Goal: Task Accomplishment & Management: Manage account settings

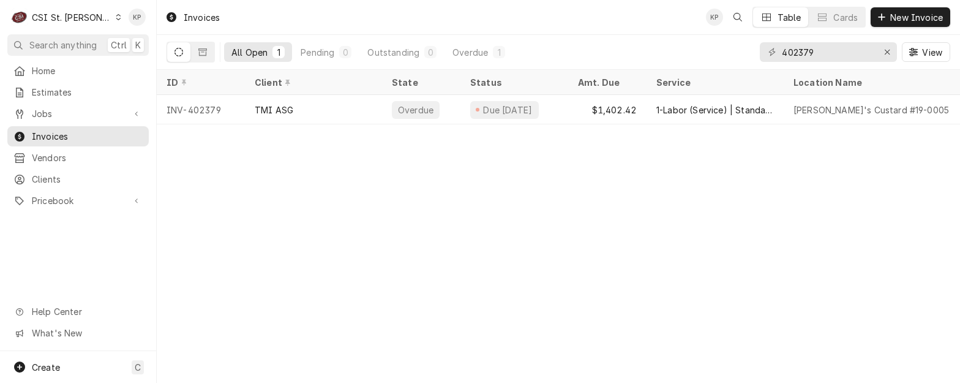
click at [116, 20] on icon "Dynamic Content Wrapper" at bounding box center [119, 17] width 6 height 6
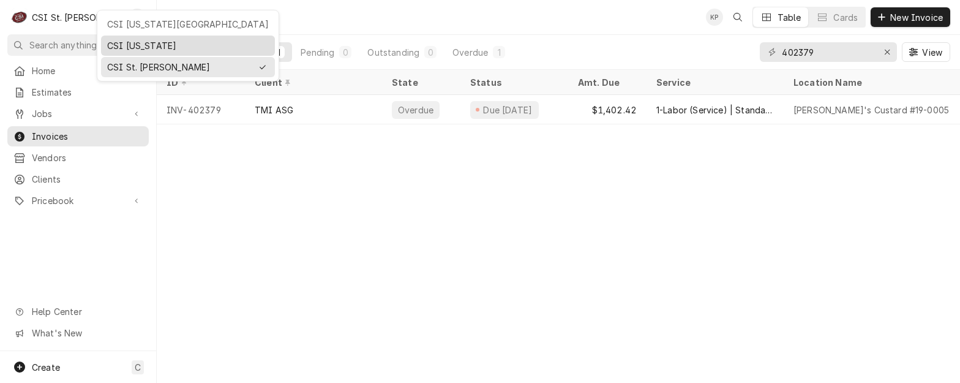
click at [121, 46] on div "CSI [US_STATE]" at bounding box center [188, 45] width 162 height 13
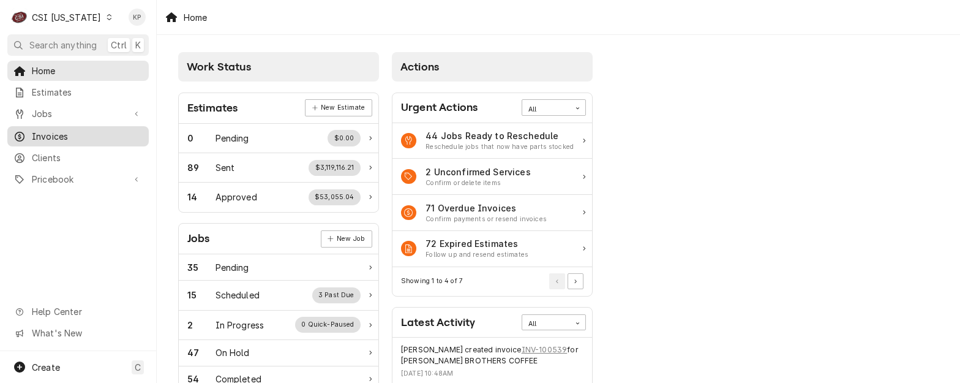
click at [47, 136] on span "Invoices" at bounding box center [87, 136] width 111 height 13
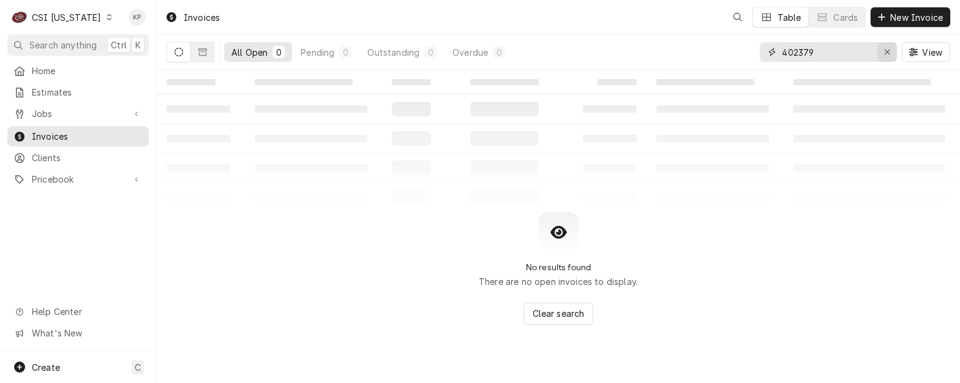
click at [886, 48] on icon "Erase input" at bounding box center [887, 52] width 7 height 9
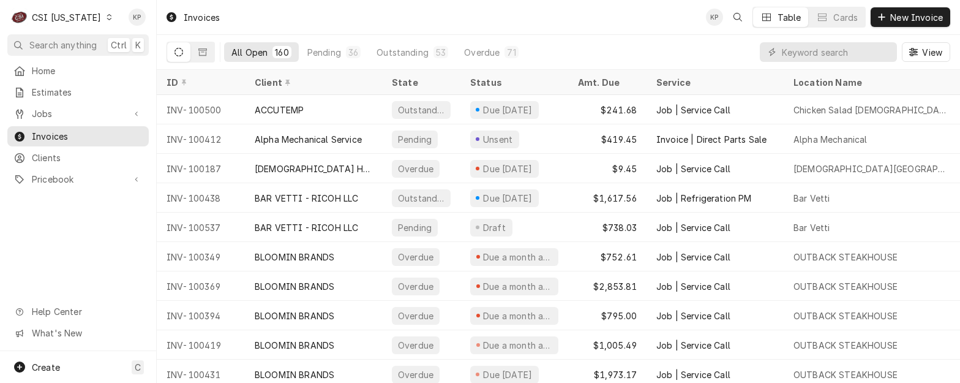
click at [780, 54] on div "Dynamic Content Wrapper" at bounding box center [828, 52] width 137 height 20
click at [802, 54] on input "Dynamic Content Wrapper" at bounding box center [836, 52] width 109 height 20
type input "100538"
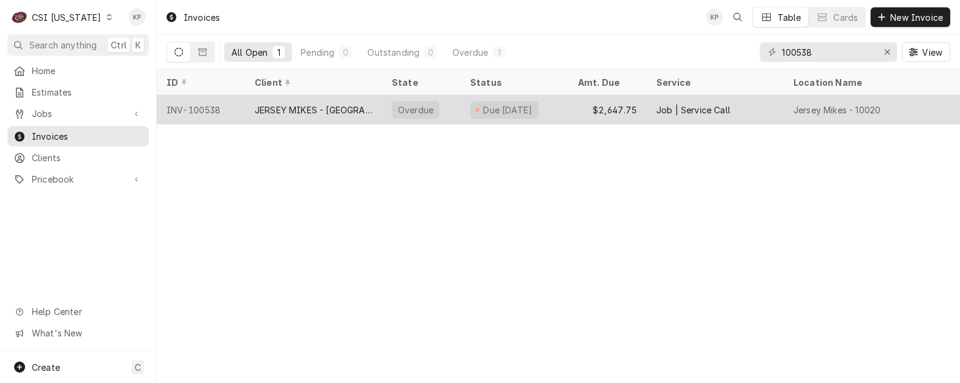
click at [212, 110] on div "INV-100538" at bounding box center [201, 109] width 88 height 29
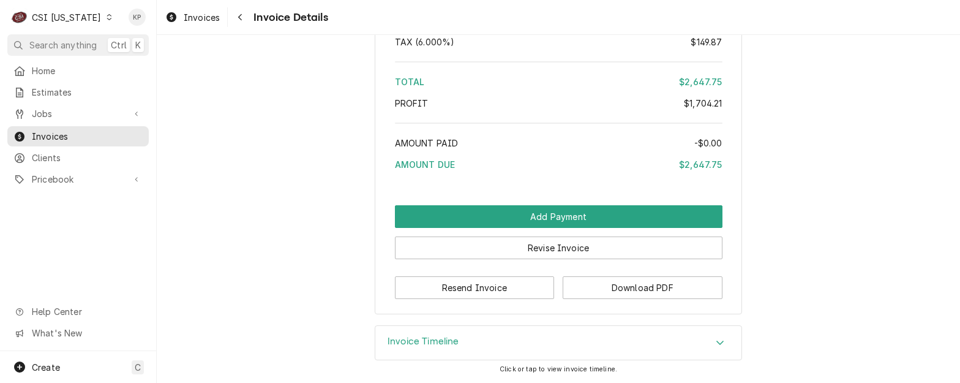
scroll to position [2618, 0]
click at [596, 285] on button "Download PDF" at bounding box center [642, 287] width 160 height 23
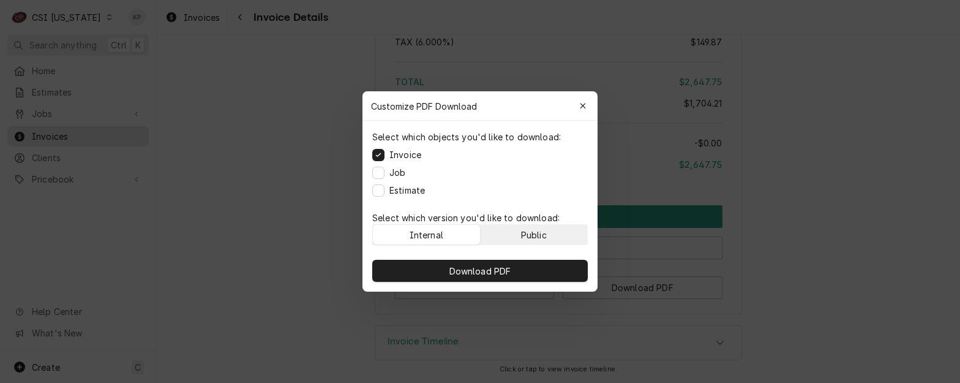
click at [551, 233] on button "Public" at bounding box center [533, 235] width 107 height 20
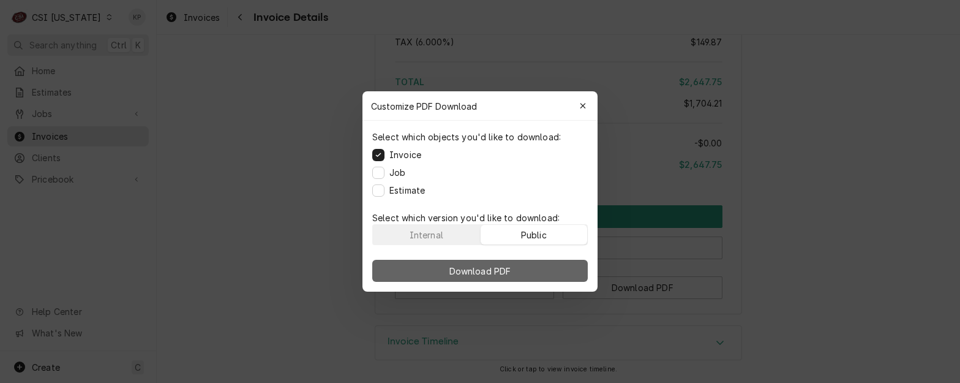
click at [551, 269] on button "Download PDF" at bounding box center [479, 271] width 215 height 22
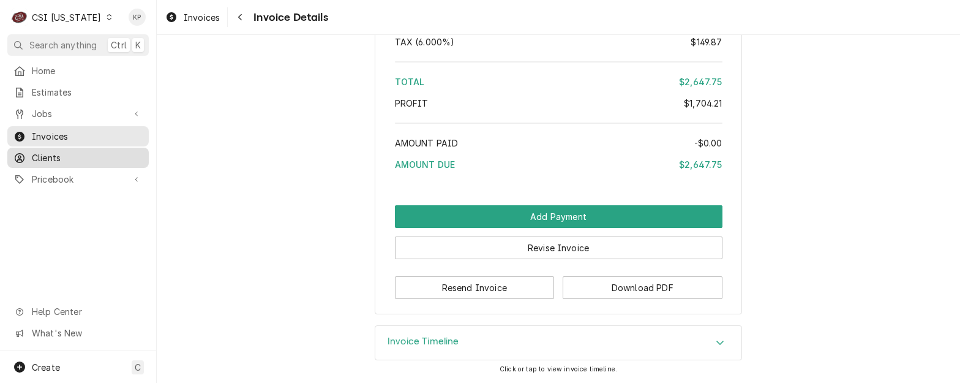
click at [50, 151] on span "Clients" at bounding box center [87, 157] width 111 height 13
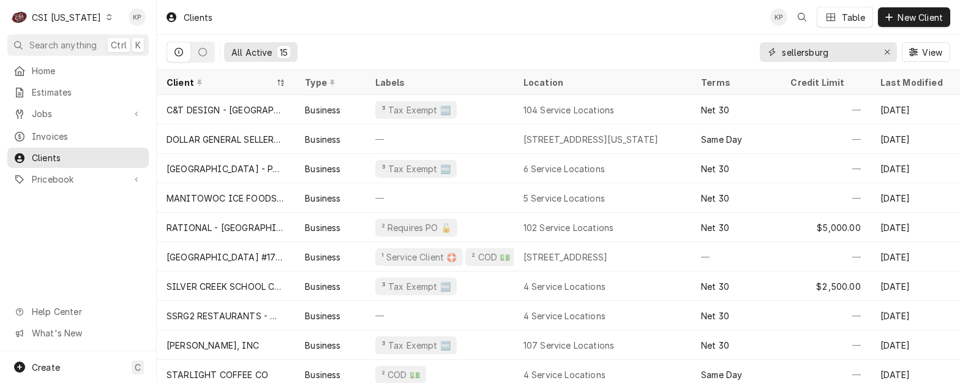
click at [891, 50] on div "Erase input" at bounding box center [887, 52] width 12 height 12
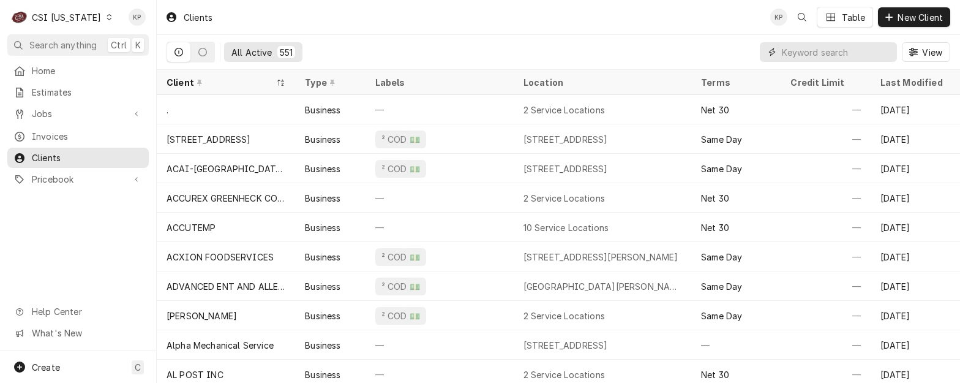
paste input "JERSEY MIKES - [GEOGRAPHIC_DATA]"
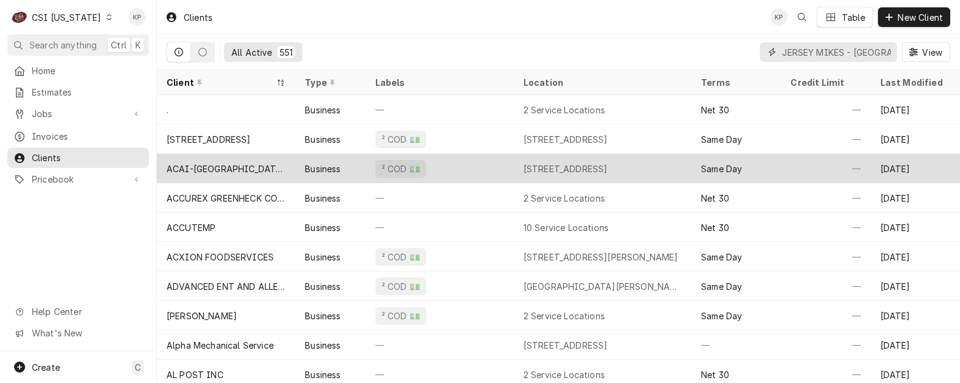
scroll to position [0, 58]
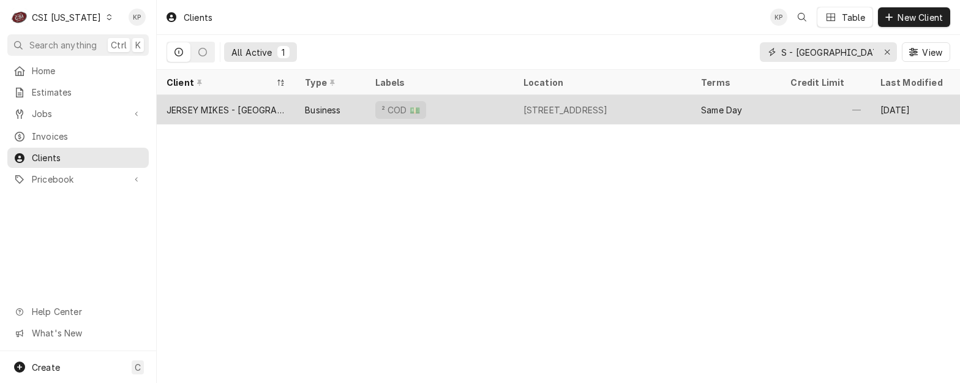
type input "JERSEY MIKES - [GEOGRAPHIC_DATA]"
click at [252, 108] on div "JERSEY MIKES - [GEOGRAPHIC_DATA]" at bounding box center [225, 109] width 119 height 13
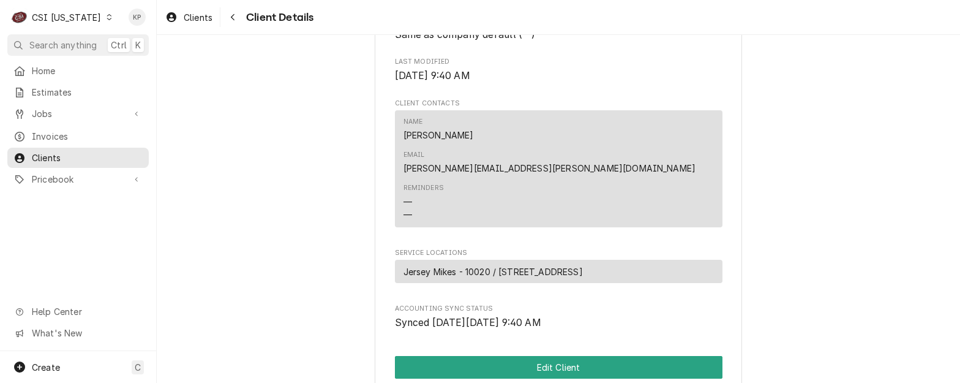
scroll to position [428, 0]
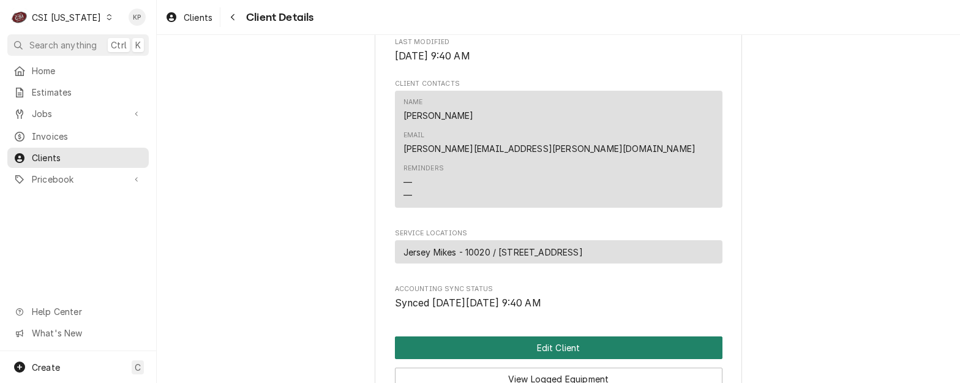
click at [575, 336] on button "Edit Client" at bounding box center [558, 347] width 327 height 23
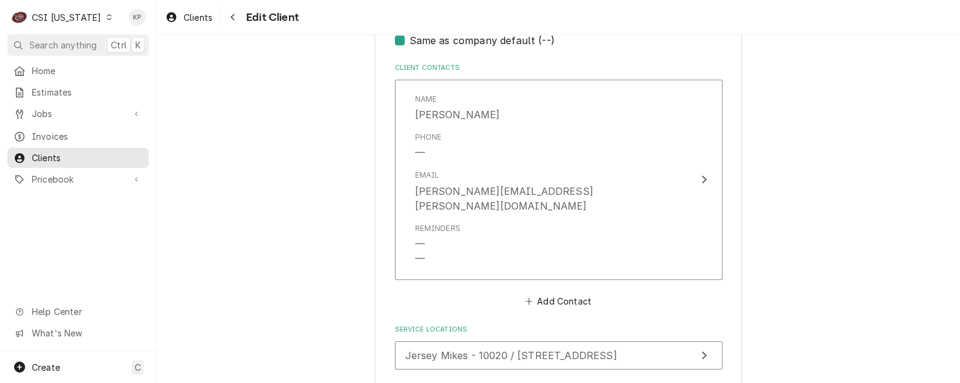
scroll to position [914, 0]
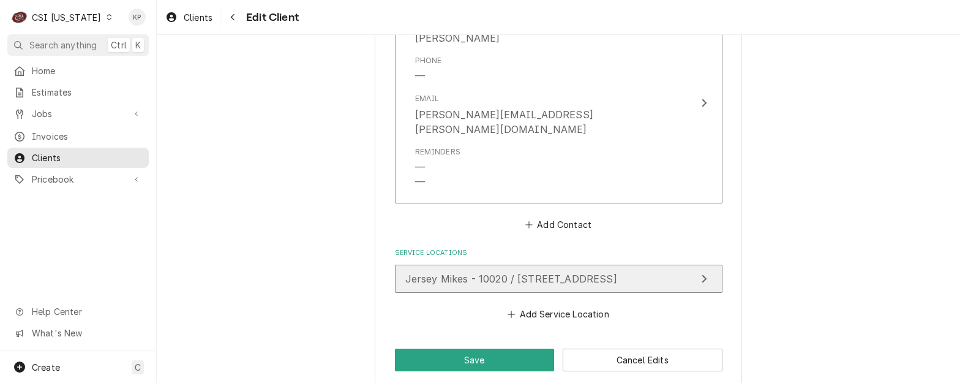
click at [617, 272] on span "Jersey Mikes - 10020 / 143 Towne Dr, Elizabethtown, KY 42701" at bounding box center [511, 278] width 212 height 12
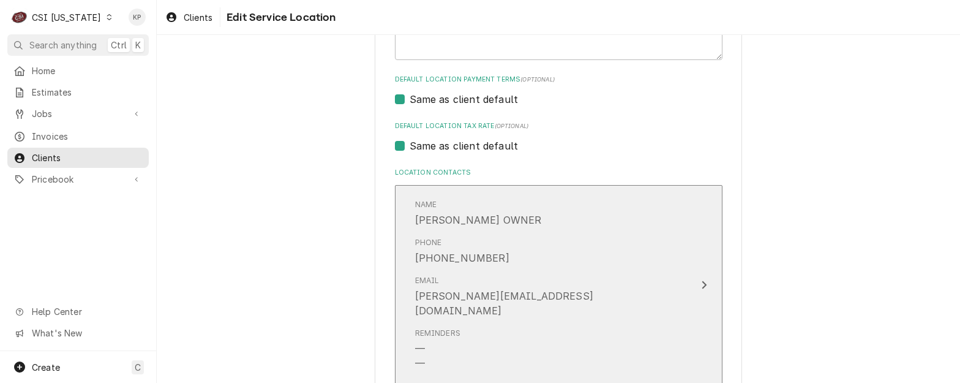
scroll to position [490, 0]
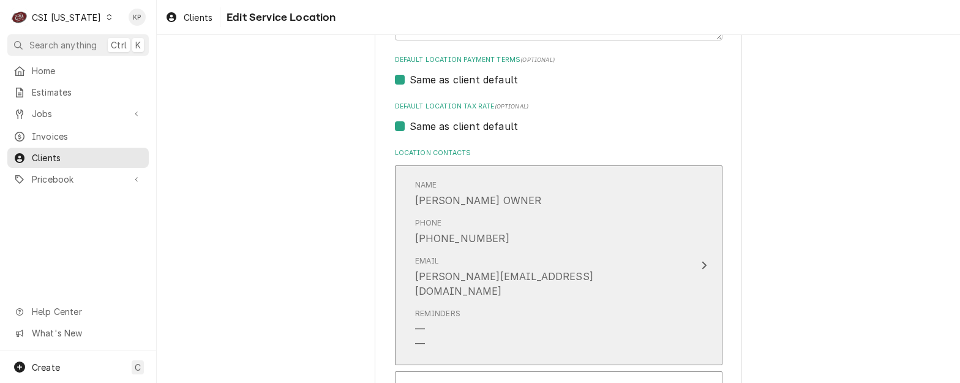
drag, startPoint x: 572, startPoint y: 272, endPoint x: 497, endPoint y: 278, distance: 75.5
click at [497, 278] on div "Email BRIAN@AEBECKERLLC.COM" at bounding box center [545, 276] width 261 height 53
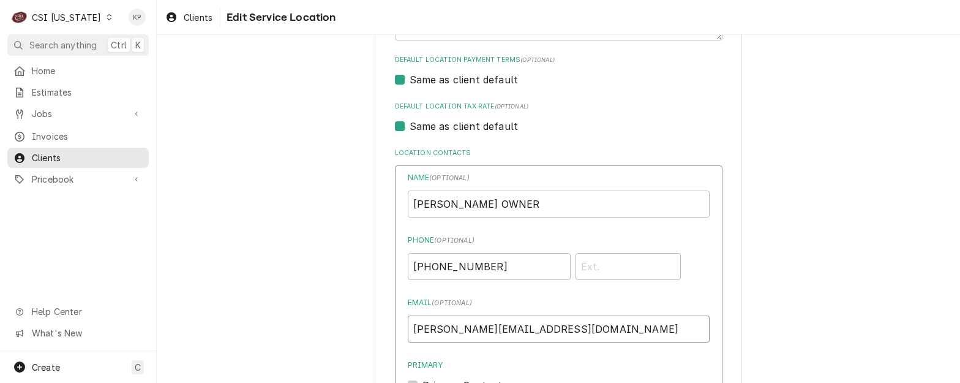
drag, startPoint x: 548, startPoint y: 330, endPoint x: 419, endPoint y: 327, distance: 128.6
click at [529, 209] on input "BRIAN BECKER OWNER" at bounding box center [559, 203] width 302 height 27
drag, startPoint x: 472, startPoint y: 199, endPoint x: 394, endPoint y: 199, distance: 77.7
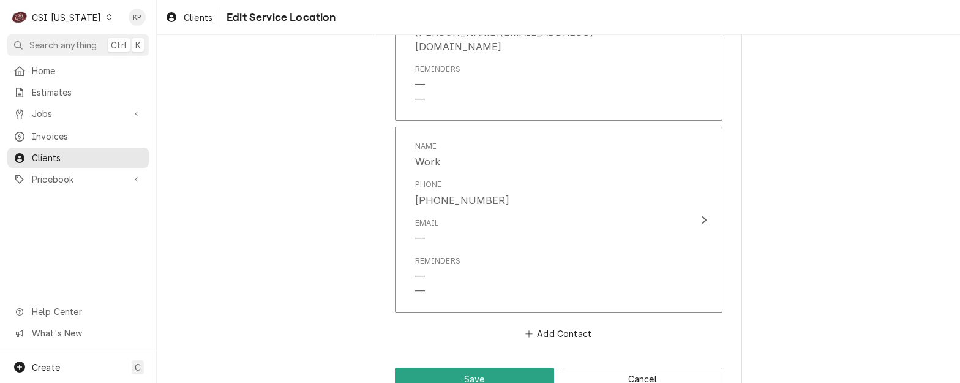
scroll to position [1817, 0]
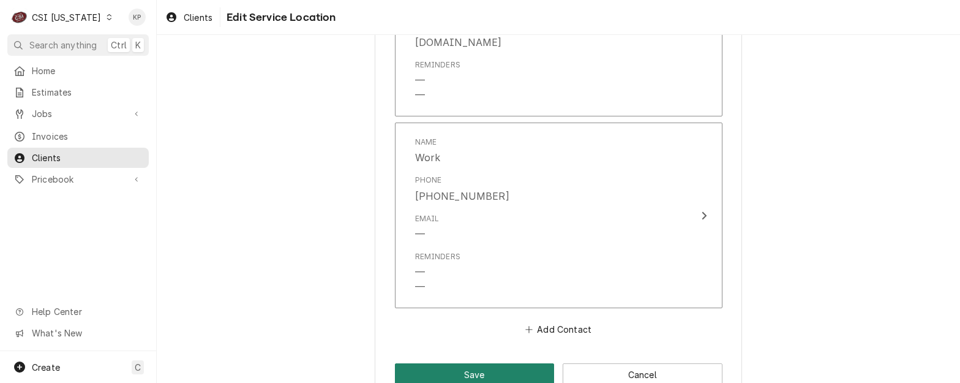
drag, startPoint x: 485, startPoint y: 344, endPoint x: 484, endPoint y: 326, distance: 18.4
click at [485, 363] on button "Save" at bounding box center [475, 374] width 160 height 23
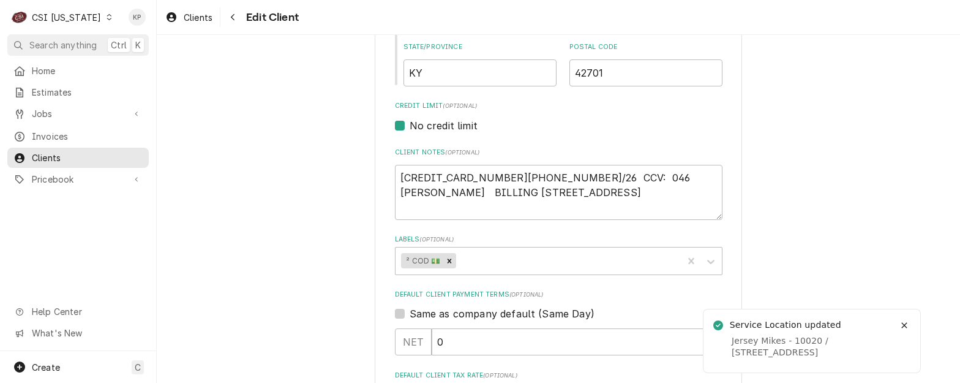
scroll to position [471, 0]
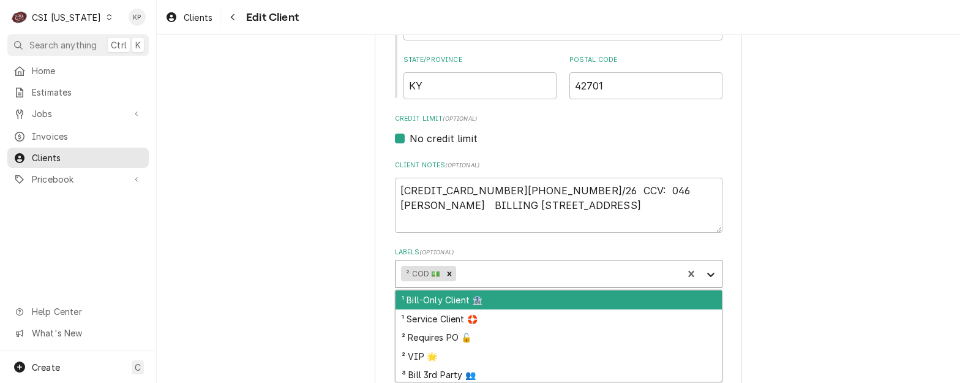
click at [708, 273] on icon "Labels" at bounding box center [710, 274] width 12 height 12
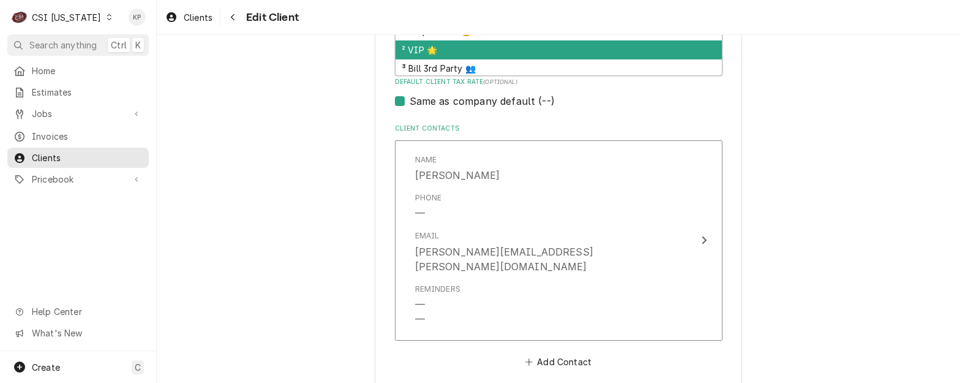
scroll to position [115, 0]
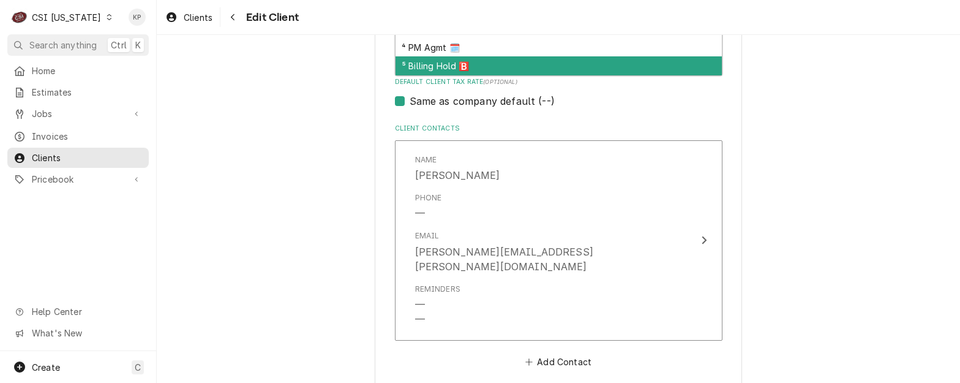
click at [454, 61] on div "⁵ Billing Hold 🅱️" at bounding box center [558, 65] width 326 height 19
type textarea "x"
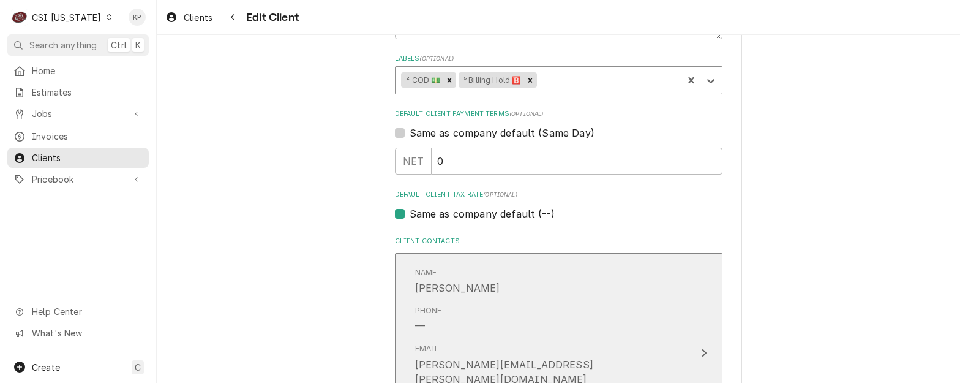
scroll to position [655, 0]
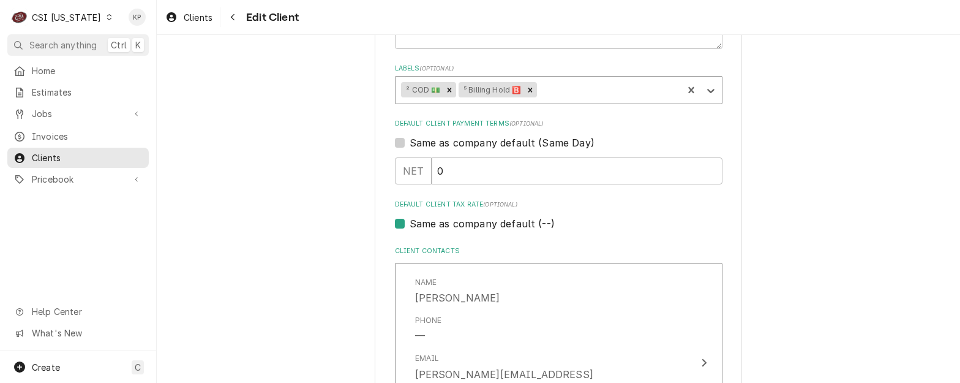
click at [409, 141] on label "Same as company default (Same Day)" at bounding box center [501, 142] width 185 height 15
click at [409, 141] on input "Same as company default (Same Day)" at bounding box center [572, 148] width 327 height 27
checkbox input "true"
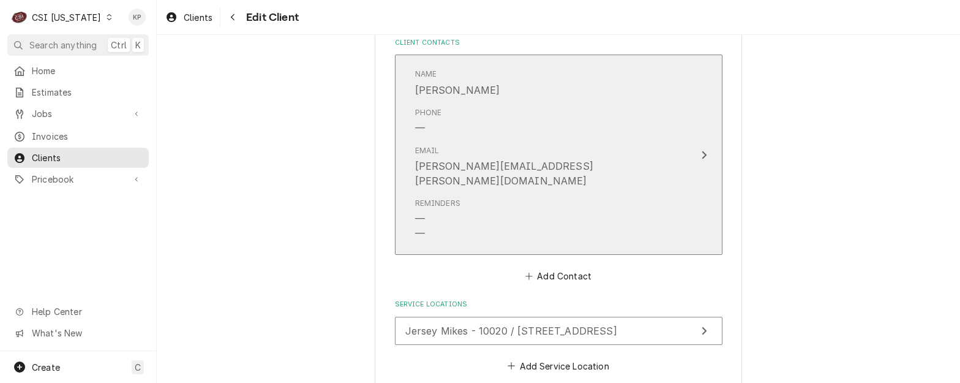
scroll to position [880, 0]
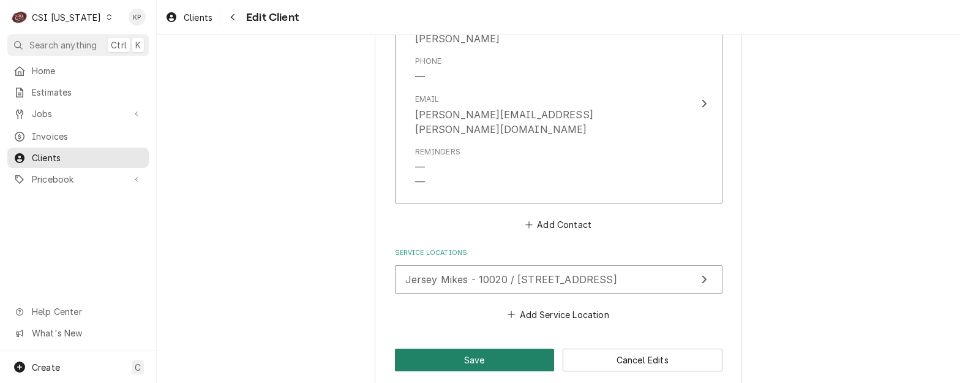
click at [461, 348] on button "Save" at bounding box center [475, 359] width 160 height 23
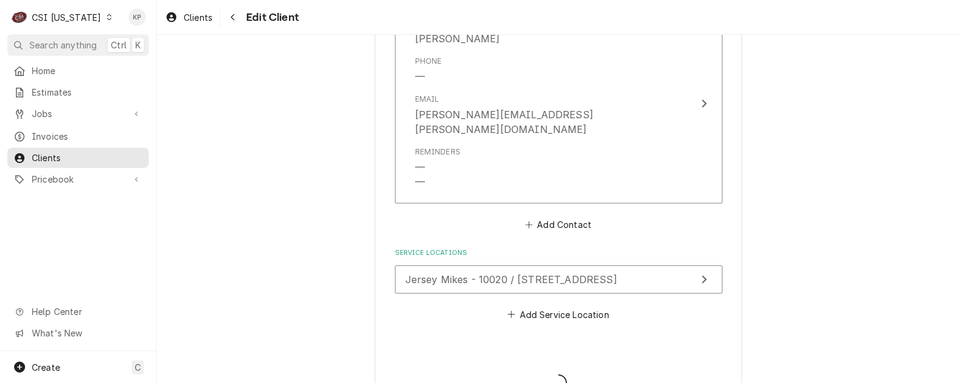
type textarea "x"
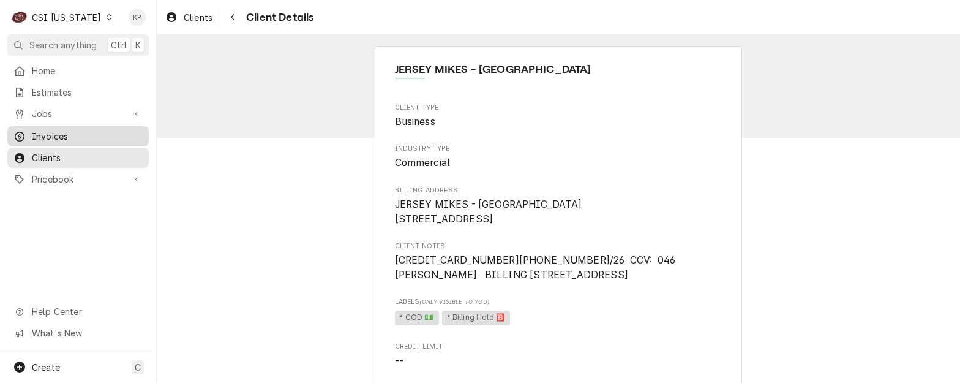
click at [48, 131] on span "Invoices" at bounding box center [87, 136] width 111 height 13
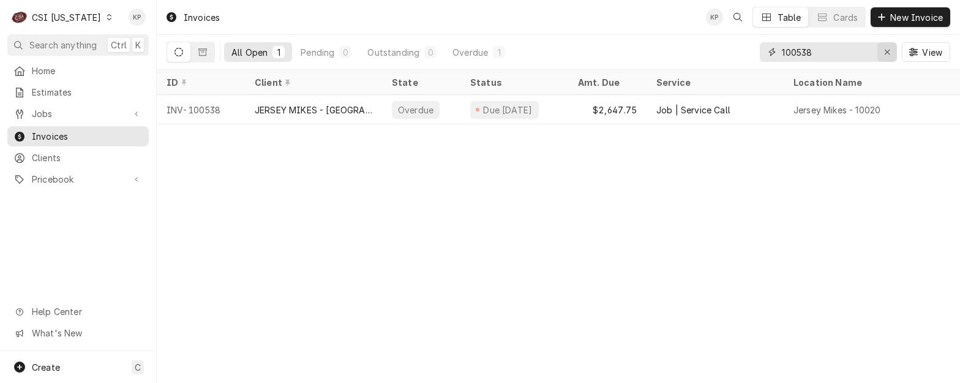
click at [887, 54] on icon "Erase input" at bounding box center [887, 52] width 7 height 9
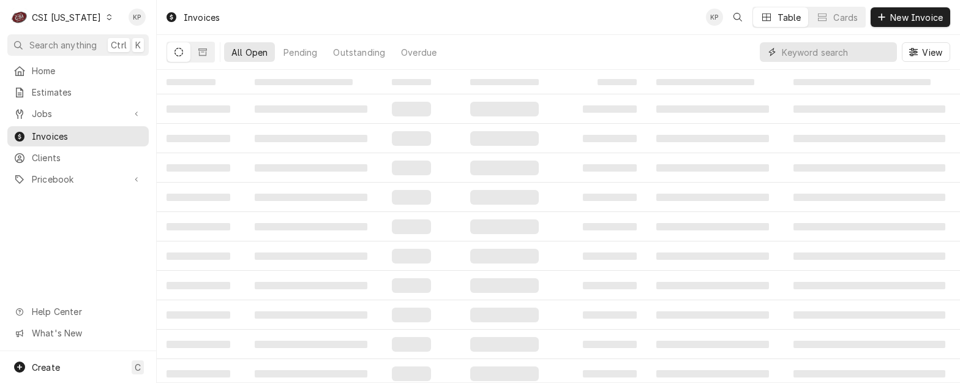
click at [835, 54] on input "Dynamic Content Wrapper" at bounding box center [836, 52] width 109 height 20
type input "100477"
